Goal: Find specific page/section: Find specific page/section

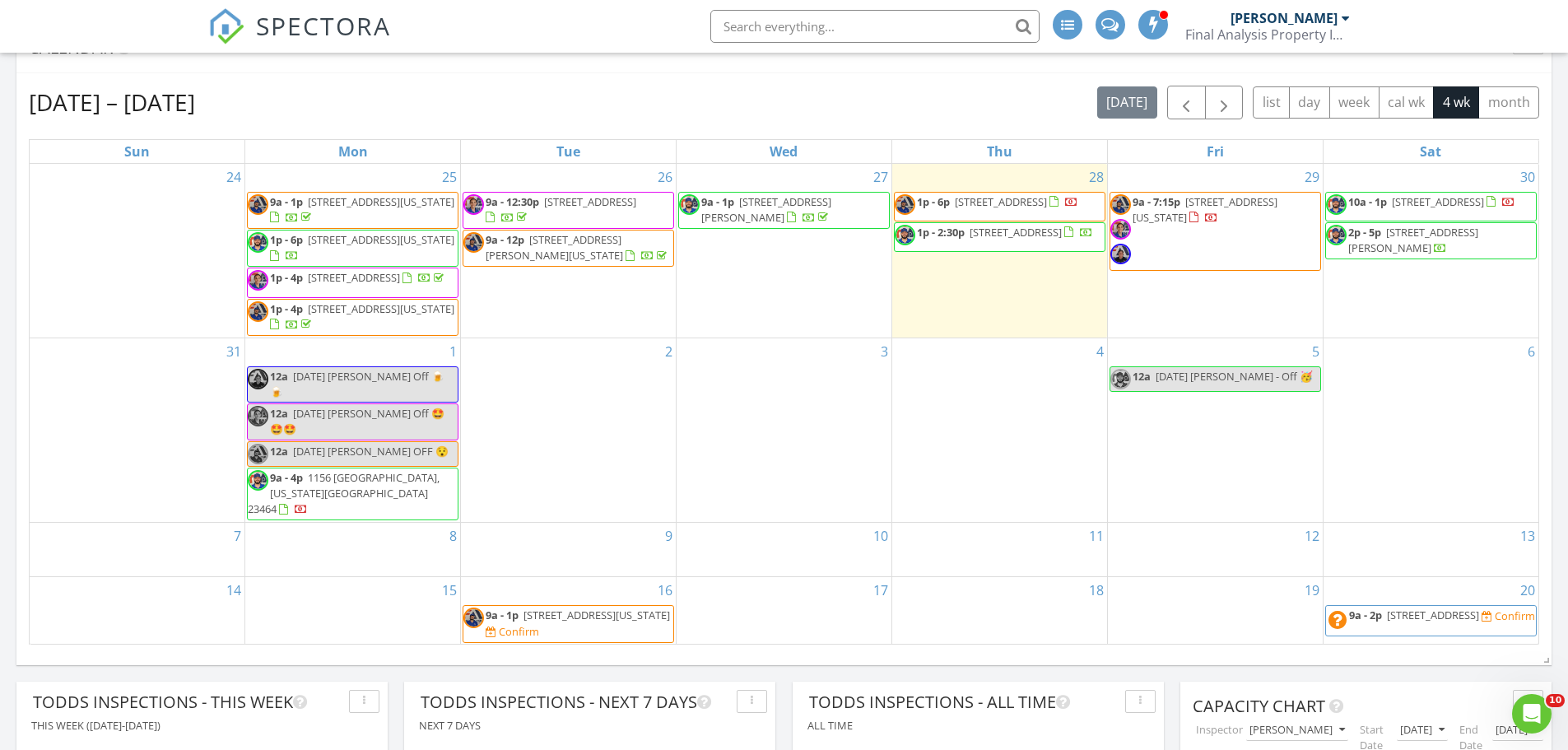
scroll to position [576, 0]
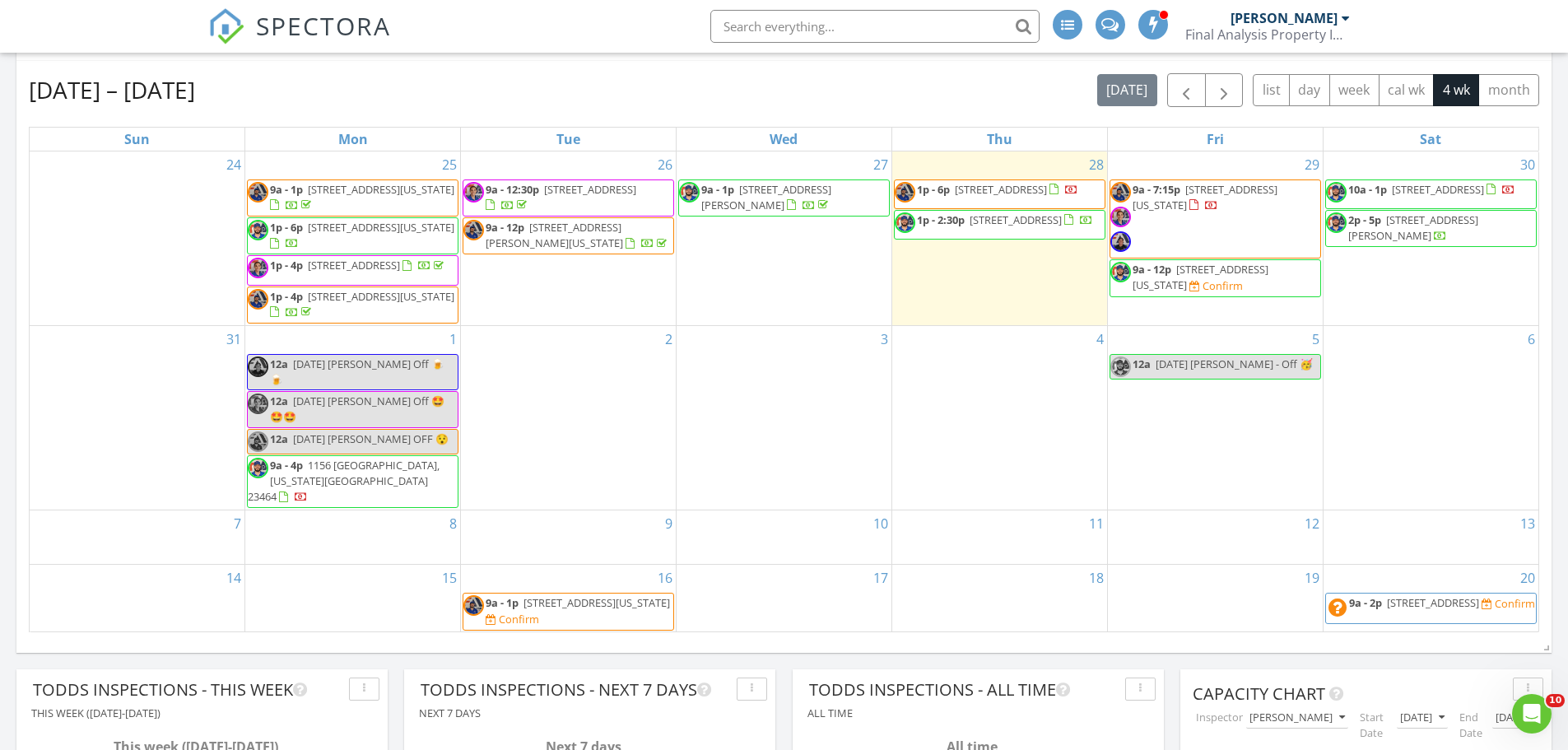
scroll to position [576, 0]
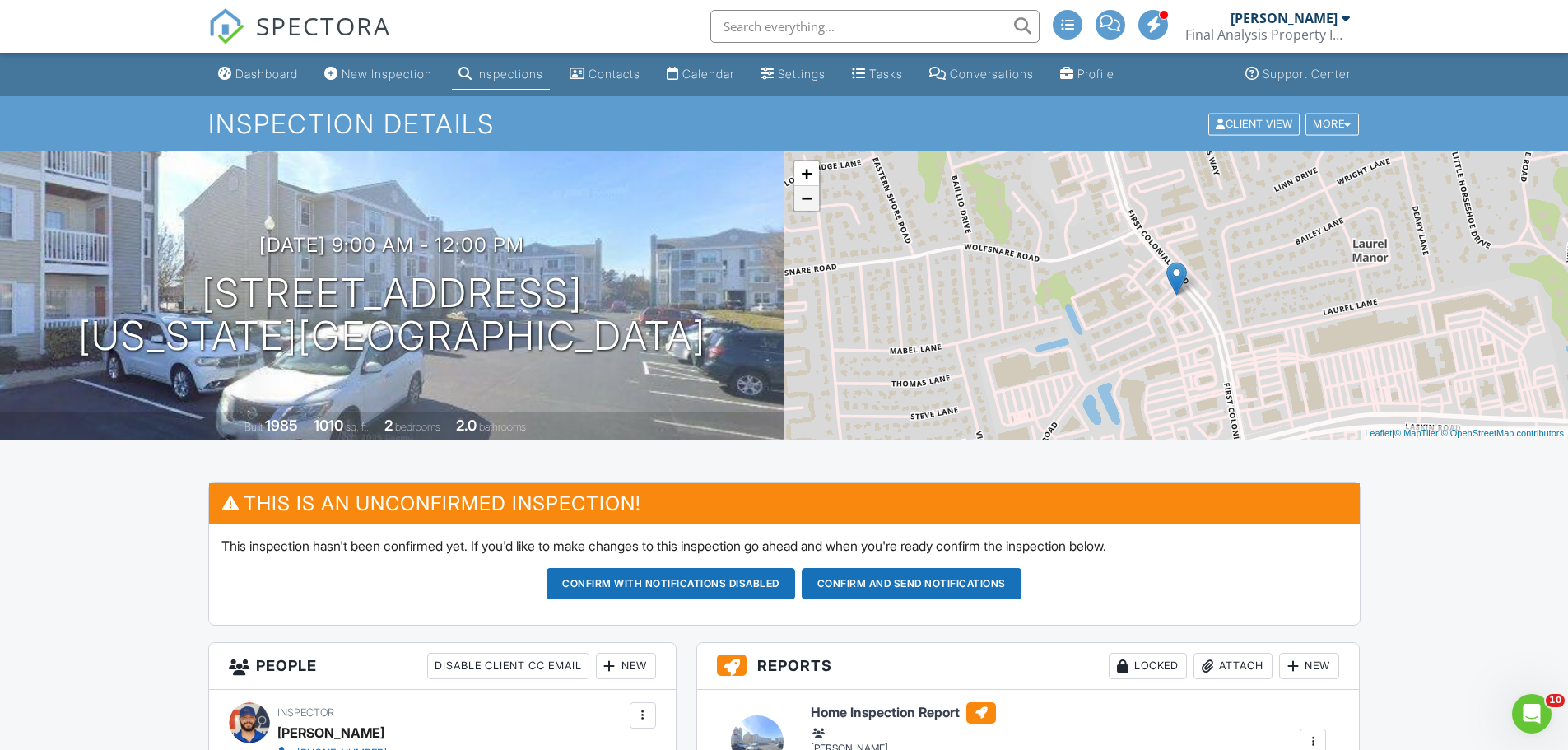
click at [809, 206] on link "−" at bounding box center [806, 198] width 24 height 24
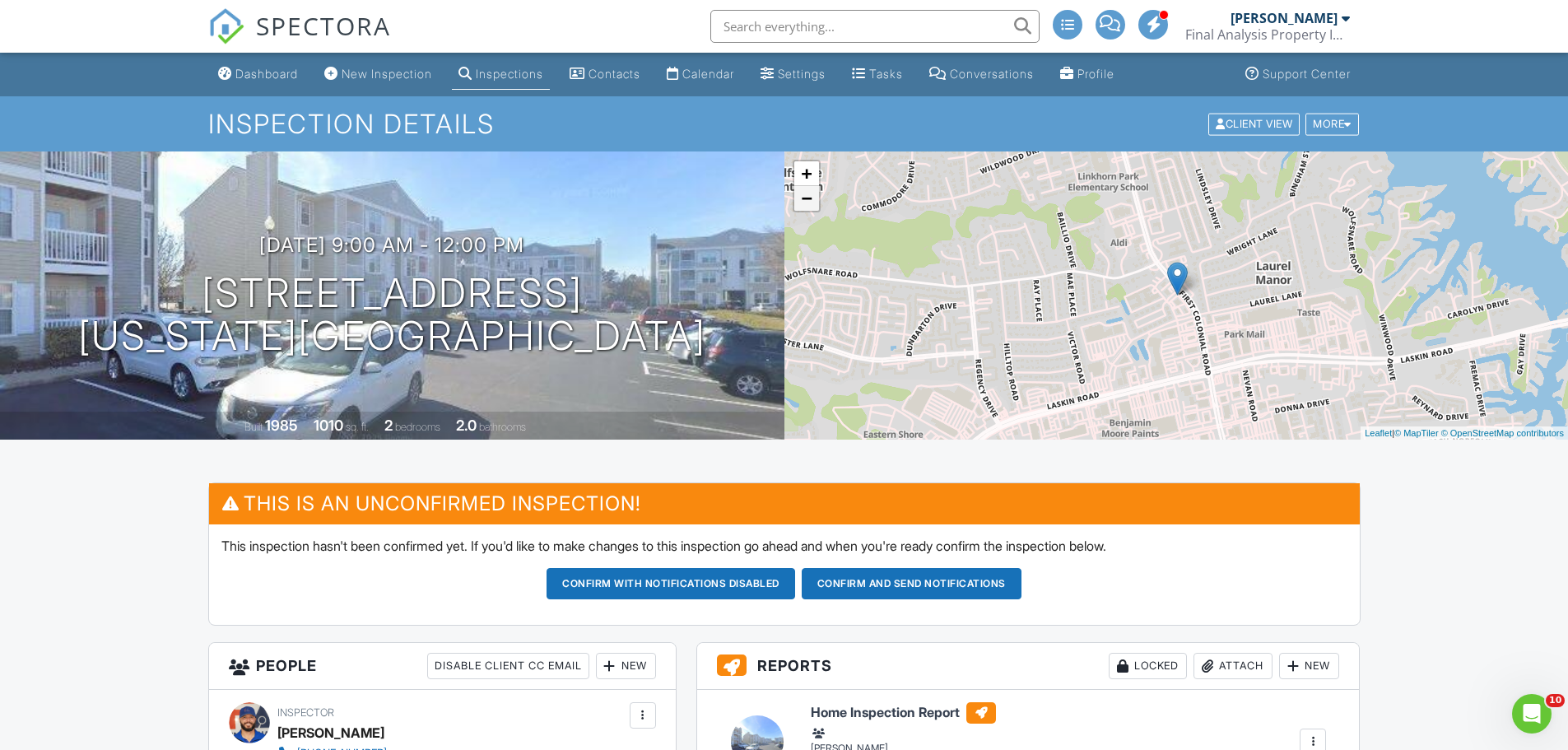
click at [809, 206] on link "−" at bounding box center [806, 198] width 24 height 24
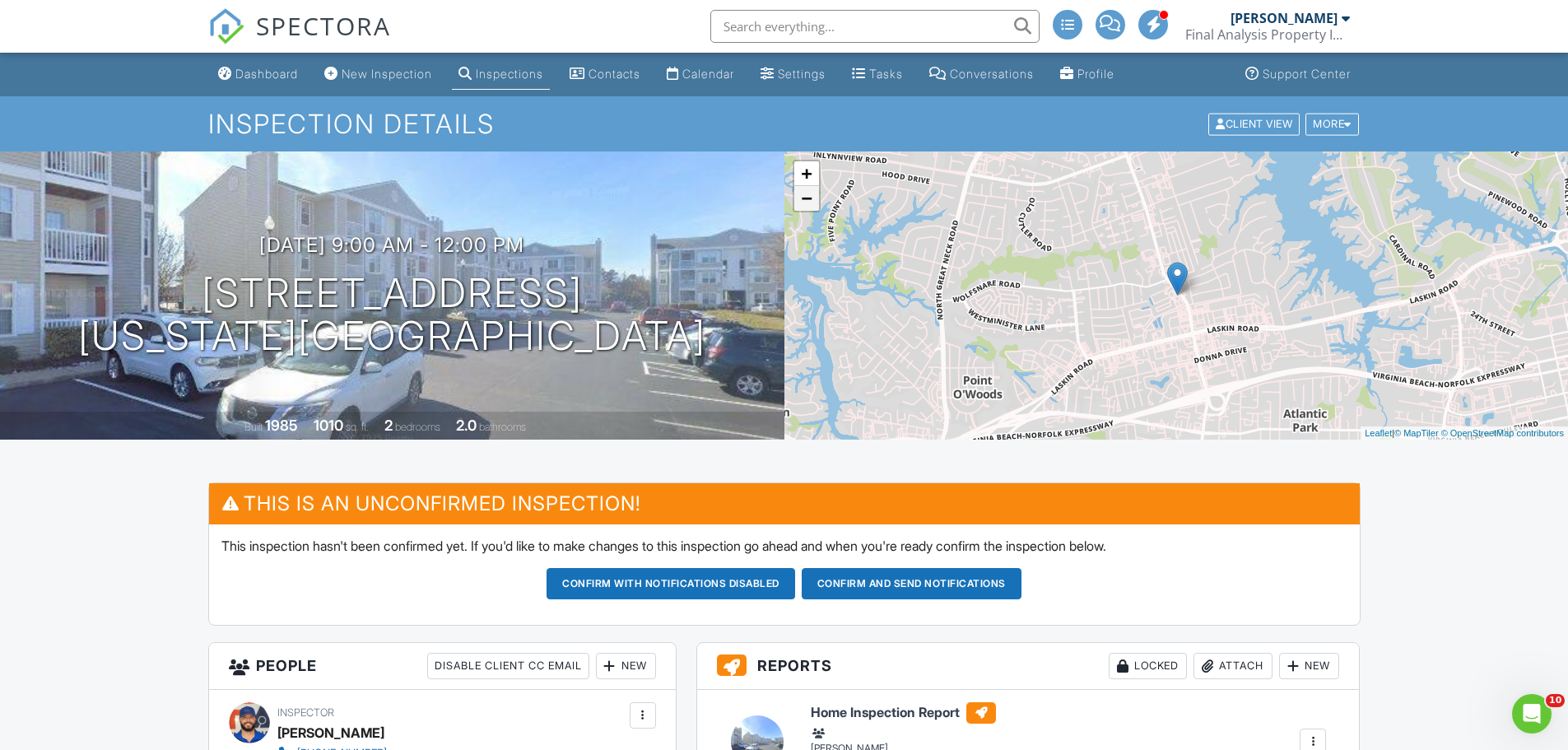
click at [809, 206] on link "−" at bounding box center [806, 198] width 24 height 24
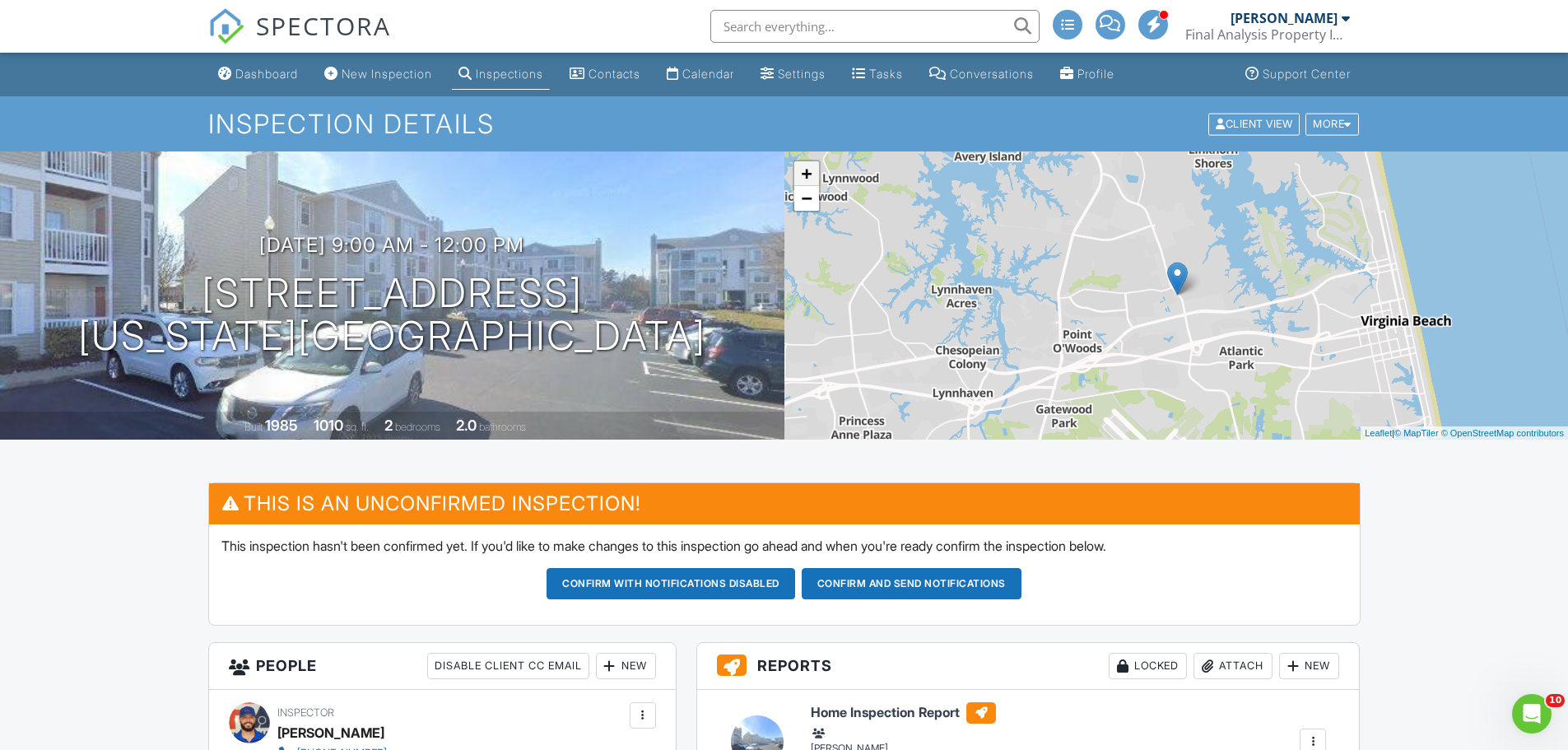
click at [812, 175] on link "+" at bounding box center [806, 174] width 24 height 24
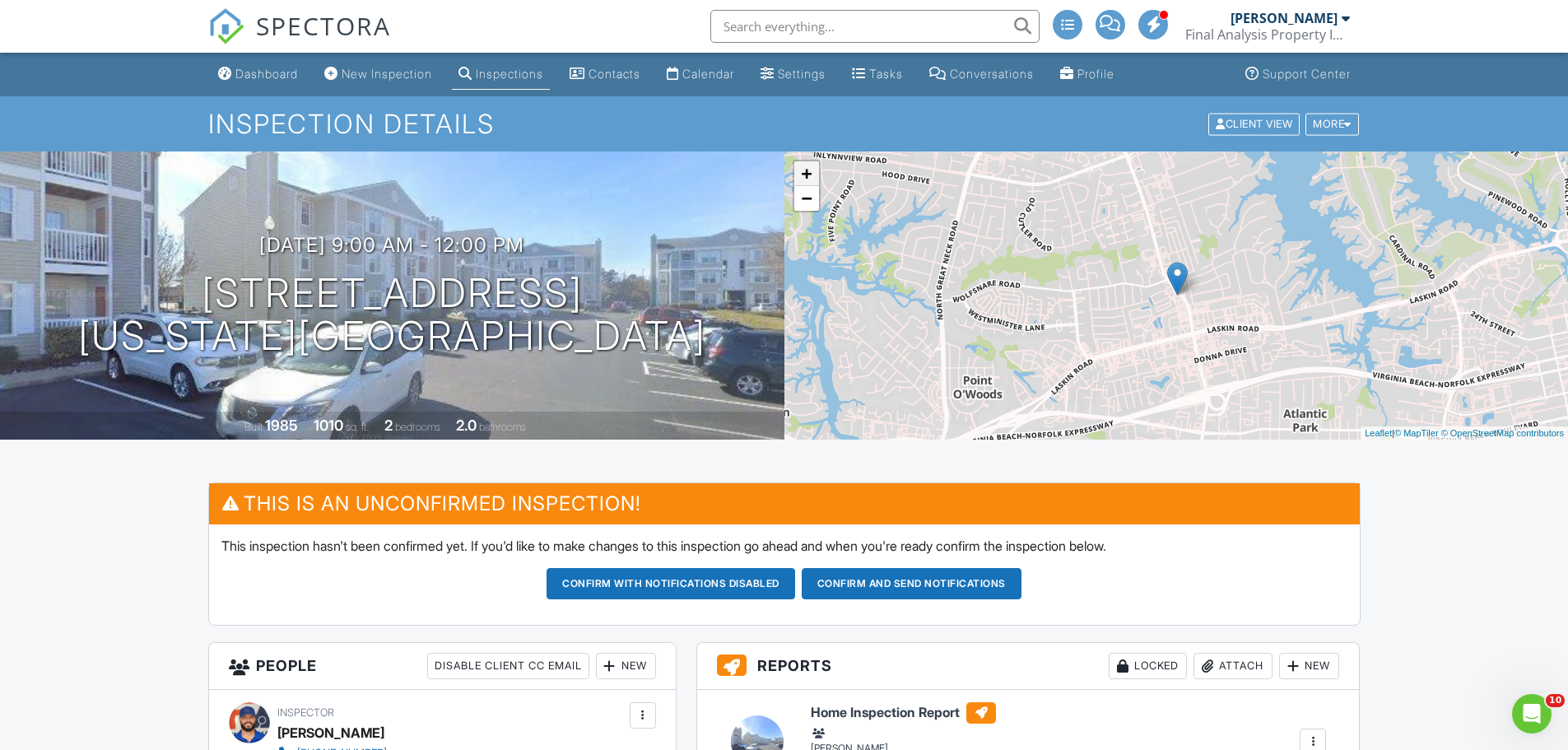
click at [812, 175] on link "+" at bounding box center [806, 174] width 24 height 24
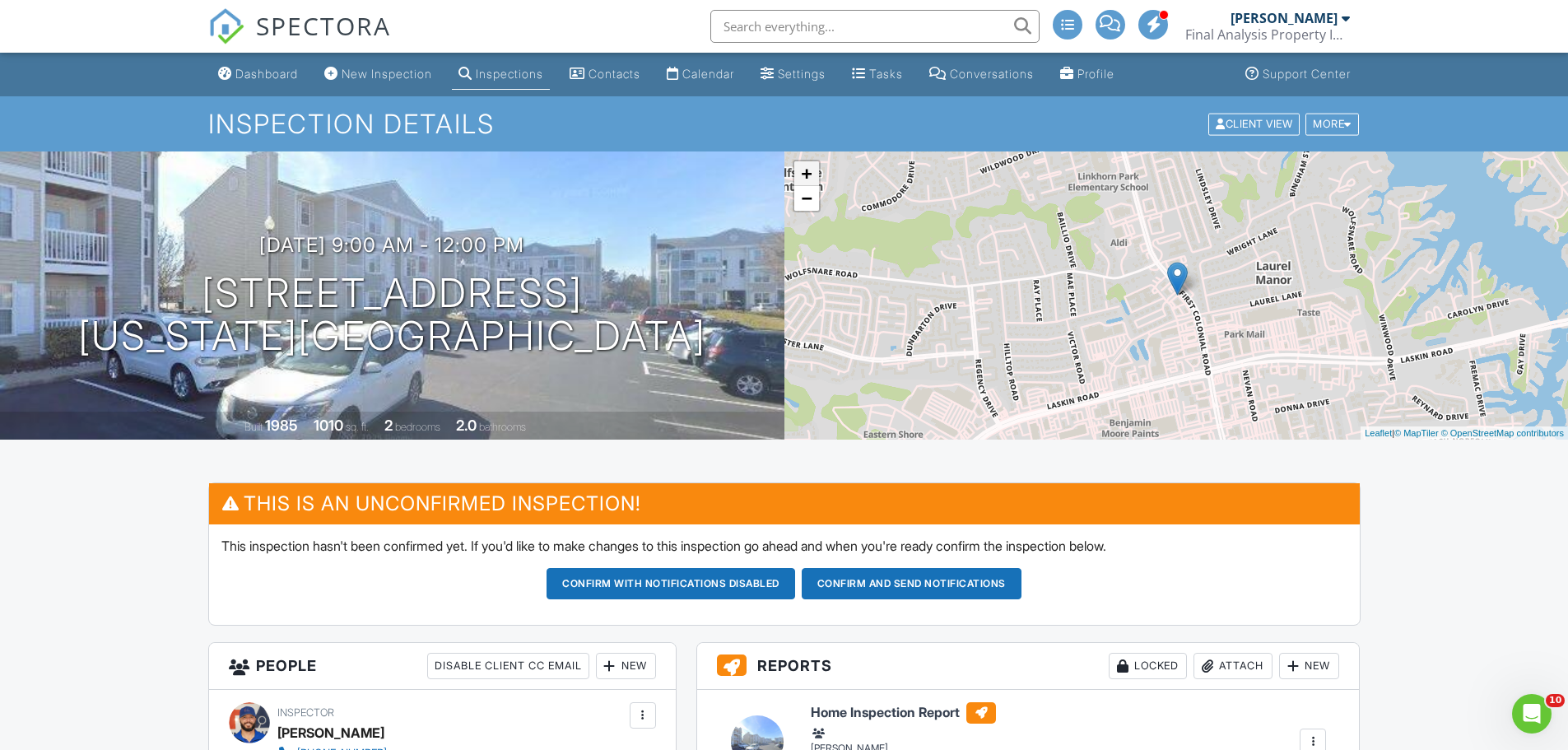
click at [812, 175] on link "+" at bounding box center [806, 174] width 24 height 24
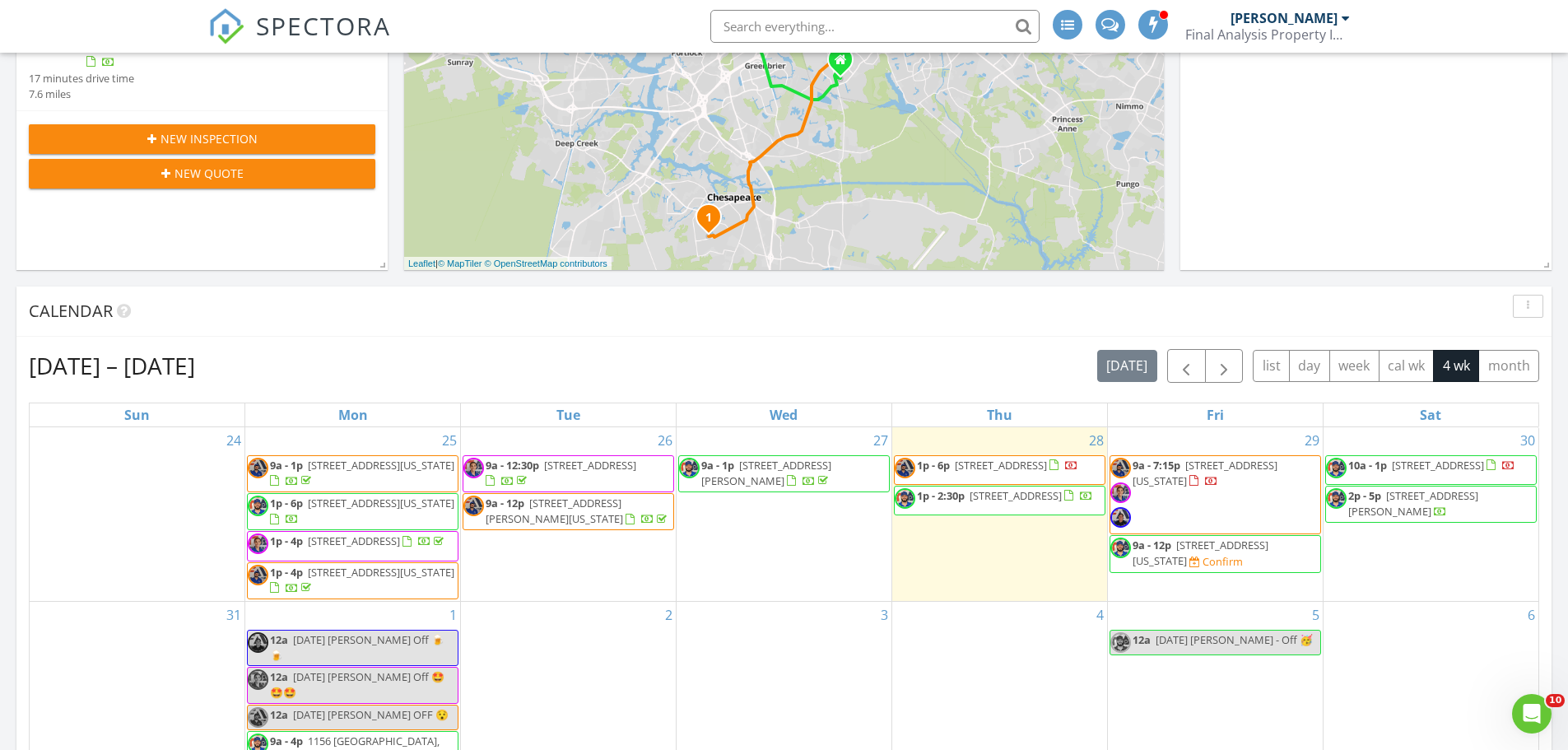
scroll to position [329, 0]
